Goal: Task Accomplishment & Management: Use online tool/utility

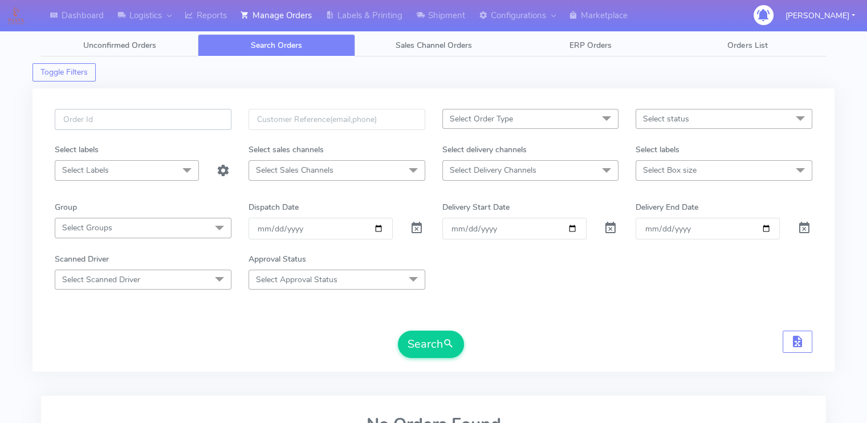
click at [118, 124] on input "text" at bounding box center [143, 119] width 177 height 21
paste input "1617886"
type input "1617886"
click at [413, 230] on span at bounding box center [417, 230] width 14 height 11
click at [534, 314] on form "1617886 Select Order Type Select All MEALS ATAVI One Off Pasta Club Gift Kit Ev…" at bounding box center [434, 233] width 758 height 249
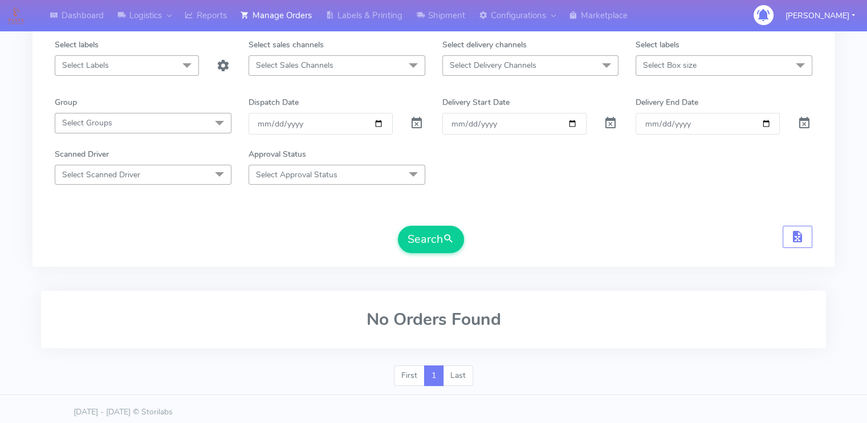
scroll to position [109, 0]
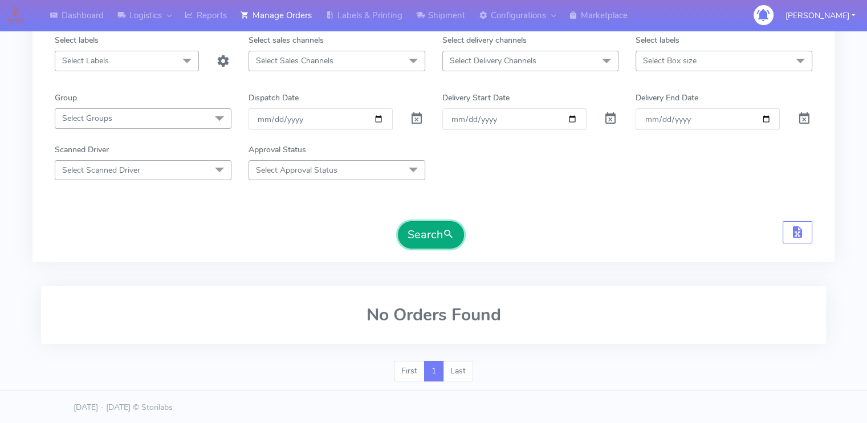
click at [443, 230] on button "Search" at bounding box center [431, 234] width 66 height 27
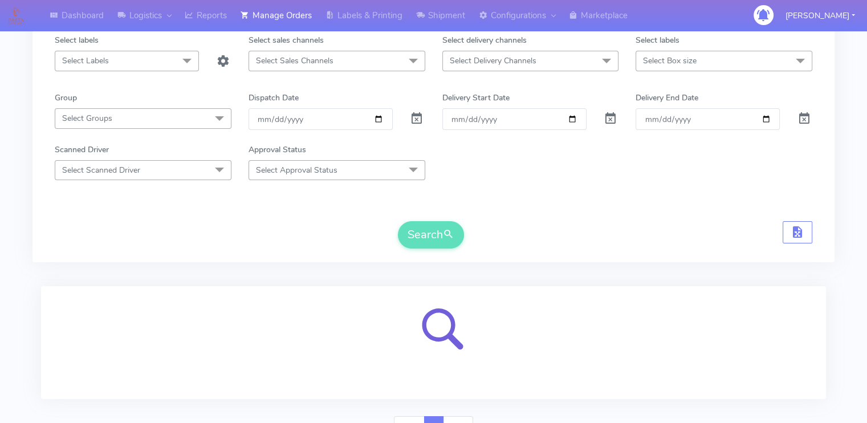
click at [533, 177] on div "Scanned Driver Select Scanned Driver Select All Test Driver [PERSON_NAME] Abdul…" at bounding box center [433, 162] width 775 height 36
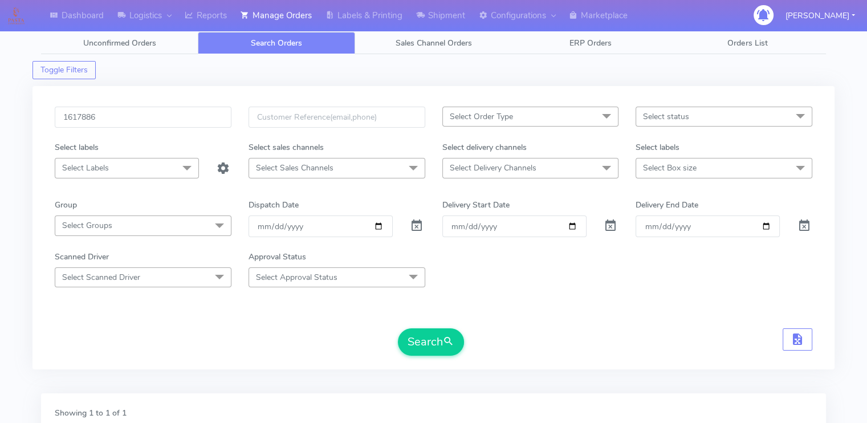
scroll to position [0, 0]
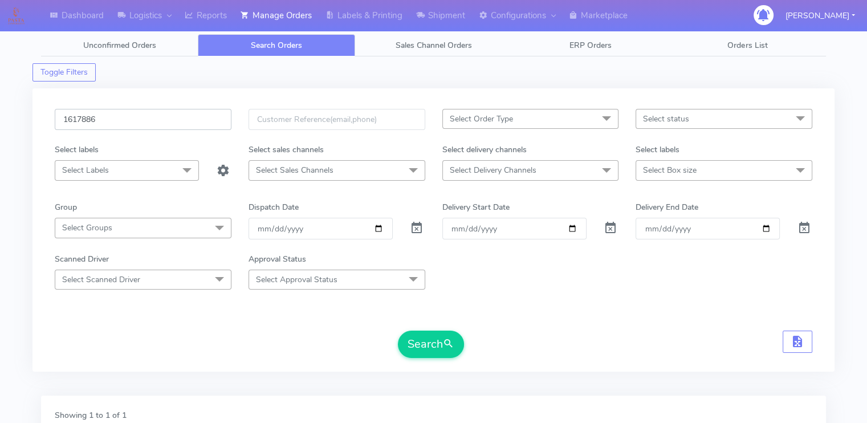
click at [153, 116] on input "1617886" at bounding box center [143, 119] width 177 height 21
click at [398, 331] on button "Search" at bounding box center [431, 344] width 66 height 27
click at [233, 358] on div "1617886A Select Order Type Select All MEALS ATAVI One Off Pasta Club Gift Kit E…" at bounding box center [433, 237] width 775 height 256
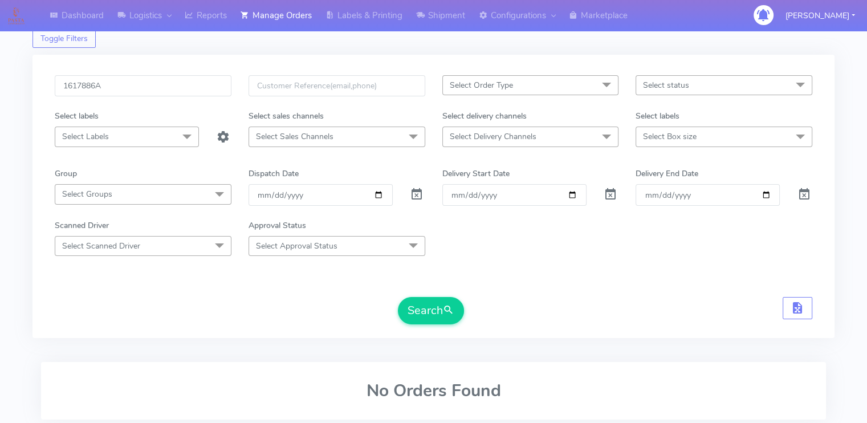
scroll to position [18, 0]
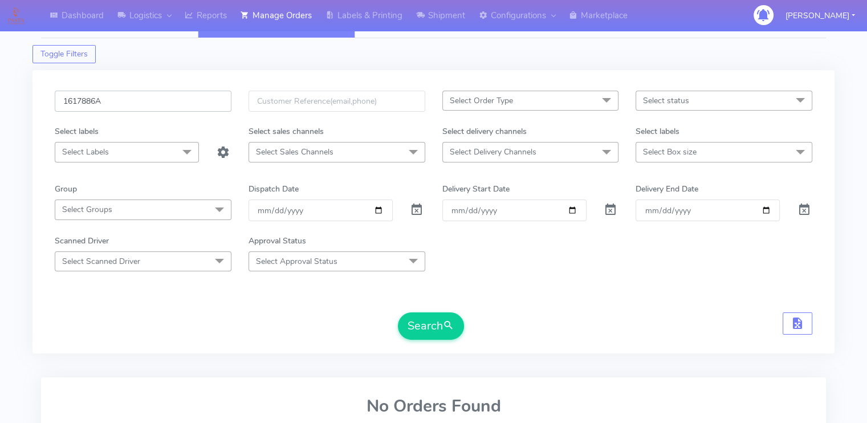
click at [141, 109] on input "1617886A" at bounding box center [143, 101] width 177 height 21
paste input "23025"
click at [398, 312] on button "Search" at bounding box center [431, 325] width 66 height 27
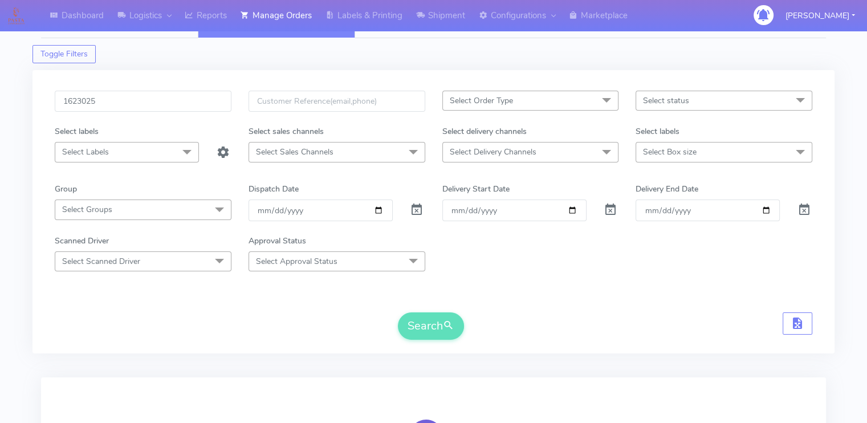
click at [5, 322] on div "Dashboard Logistics London Logistics Reports Manage Orders Labels & Printing Sh…" at bounding box center [433, 269] width 867 height 535
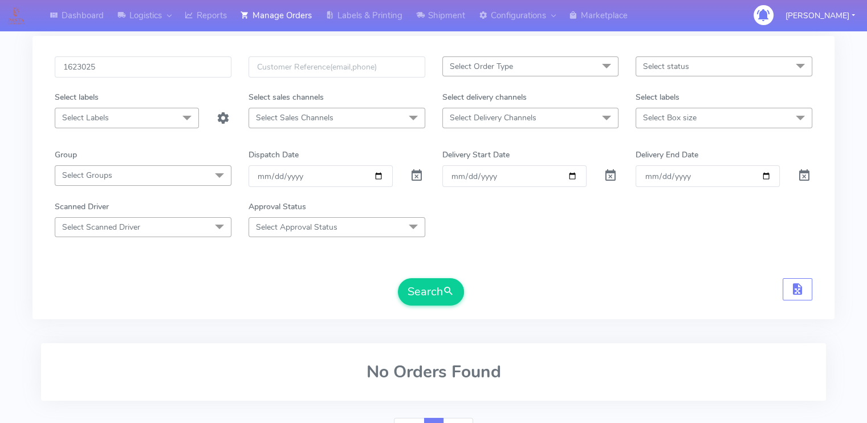
scroll to position [0, 0]
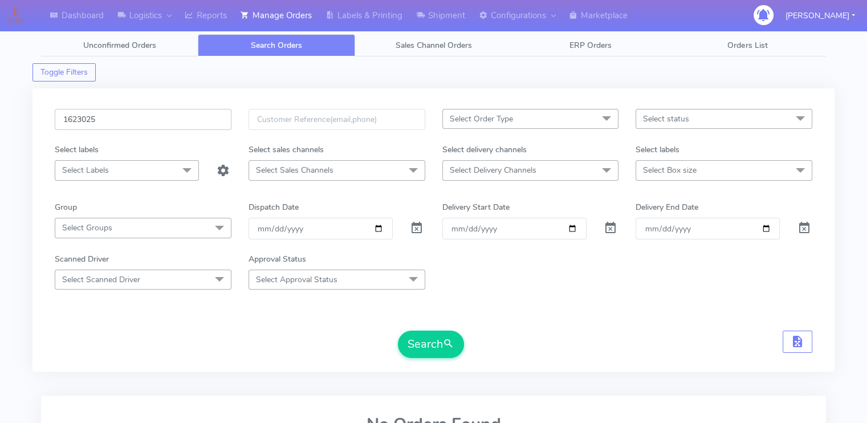
click at [190, 123] on input "1623025" at bounding box center [143, 119] width 177 height 21
paste input "text"
type input "1623025"
click at [398, 331] on button "Search" at bounding box center [431, 344] width 66 height 27
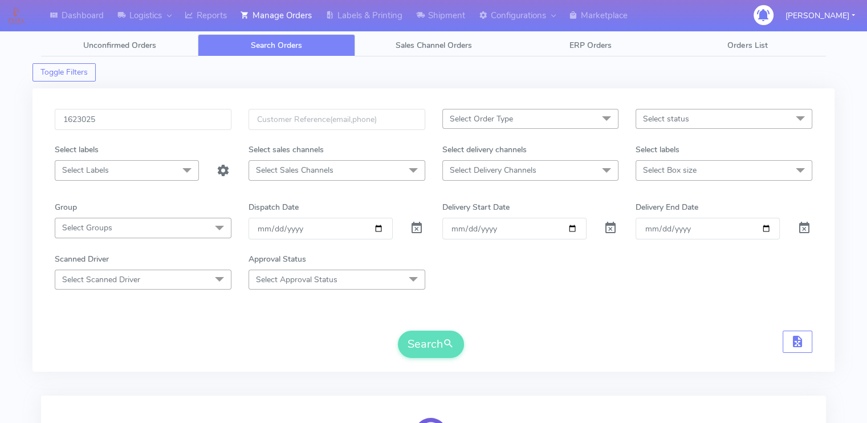
click at [29, 230] on div "Dashboard Logistics London Logistics Reports Manage Orders Labels & Printing Sh…" at bounding box center [433, 288] width 867 height 535
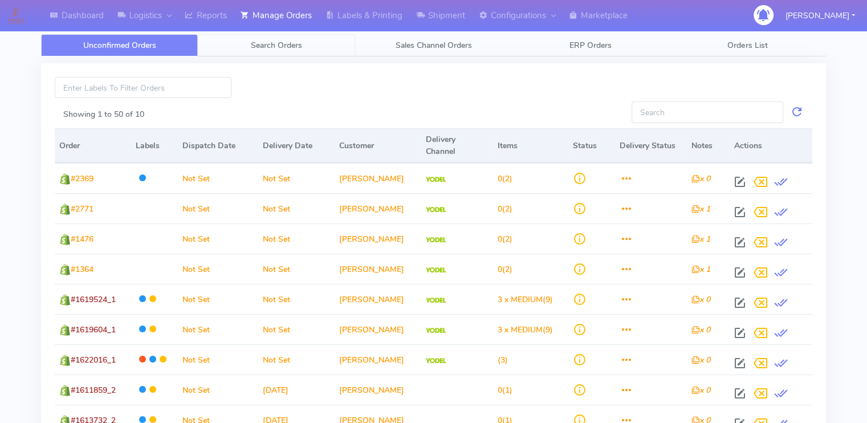
click at [258, 45] on span "Search Orders" at bounding box center [276, 45] width 51 height 11
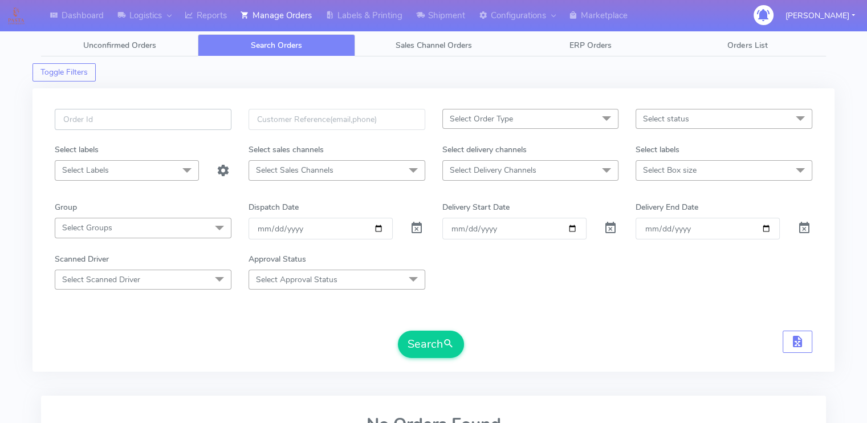
click at [186, 116] on input "text" at bounding box center [143, 119] width 177 height 21
paste input "1623025"
type input "1623025"
click at [398, 331] on button "Search" at bounding box center [431, 344] width 66 height 27
click at [416, 228] on span at bounding box center [417, 230] width 14 height 11
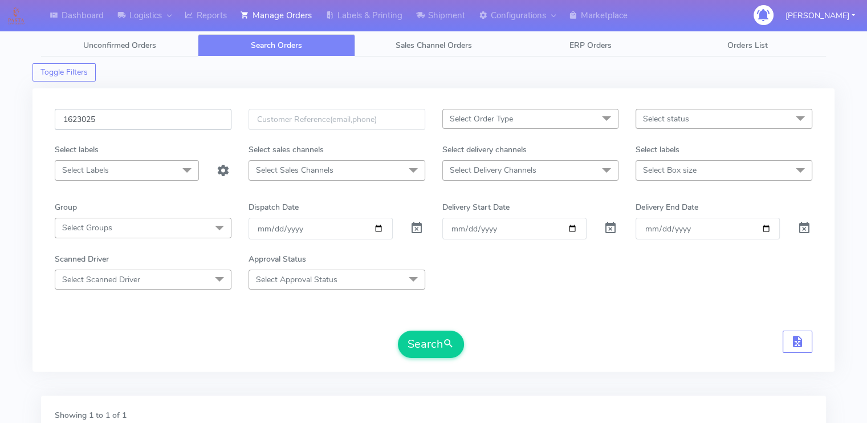
click at [136, 120] on input "1623025" at bounding box center [143, 119] width 177 height 21
click at [398, 331] on button "Search" at bounding box center [431, 344] width 66 height 27
click at [117, 190] on form "1623025 Select Order Type Select All MEALS ATAVI One Off Pasta Club Gift Kit Ev…" at bounding box center [434, 233] width 758 height 249
click at [160, 124] on input "1623025" at bounding box center [143, 119] width 177 height 21
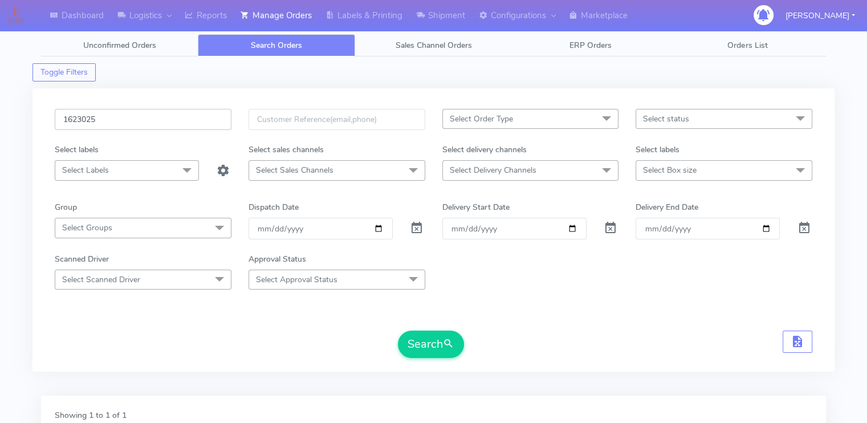
click at [160, 124] on input "1623025" at bounding box center [143, 119] width 177 height 21
